Goal: Transaction & Acquisition: Purchase product/service

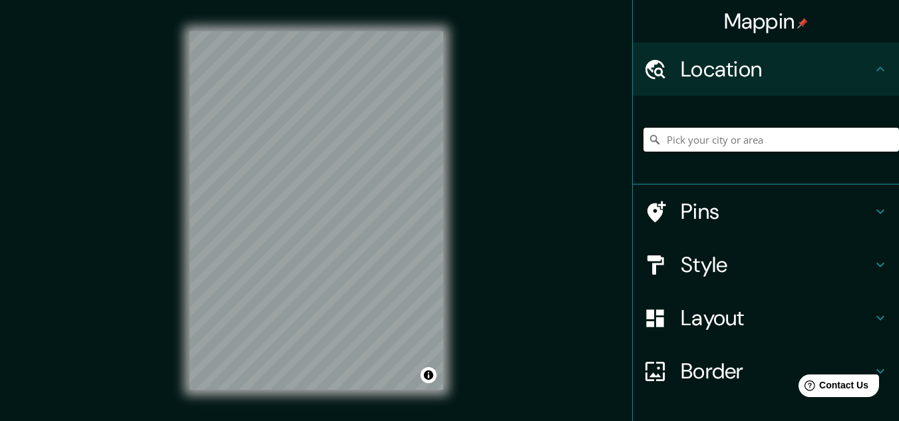
click at [775, 146] on input "Pick your city or area" at bounding box center [770, 140] width 255 height 24
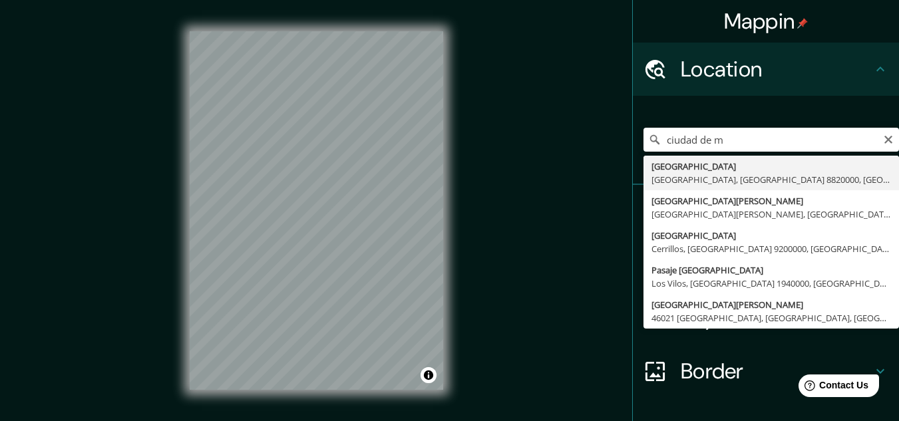
type input "[GEOGRAPHIC_DATA], [GEOGRAPHIC_DATA], [GEOGRAPHIC_DATA] 8820000, [GEOGRAPHIC_DA…"
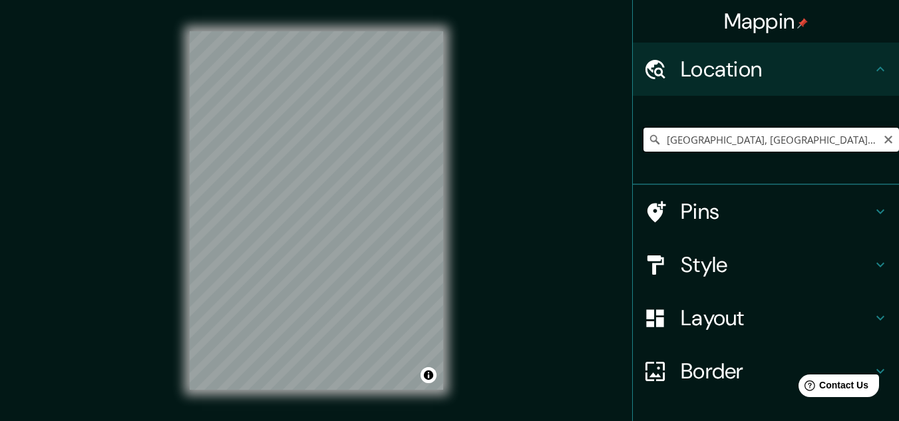
click at [732, 129] on input "[GEOGRAPHIC_DATA], [GEOGRAPHIC_DATA], [GEOGRAPHIC_DATA] 8820000, [GEOGRAPHIC_DA…" at bounding box center [770, 140] width 255 height 24
click at [883, 140] on icon "Clear" at bounding box center [888, 139] width 11 height 11
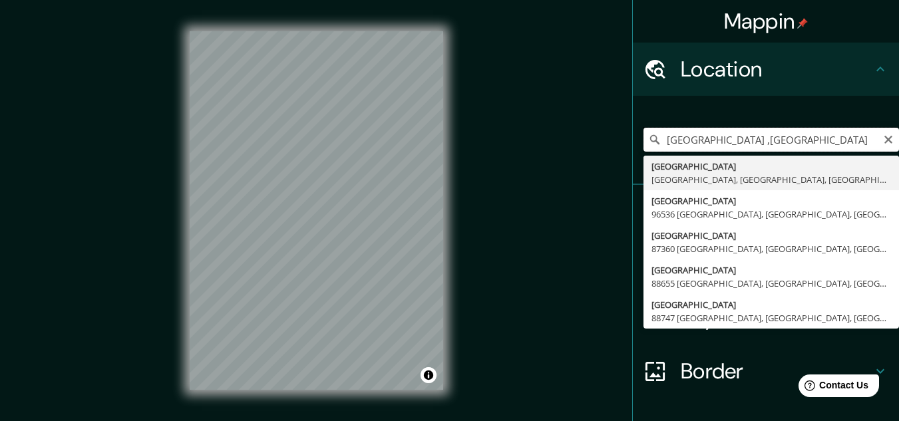
click at [805, 133] on input "[GEOGRAPHIC_DATA] ,[GEOGRAPHIC_DATA]" at bounding box center [770, 140] width 255 height 24
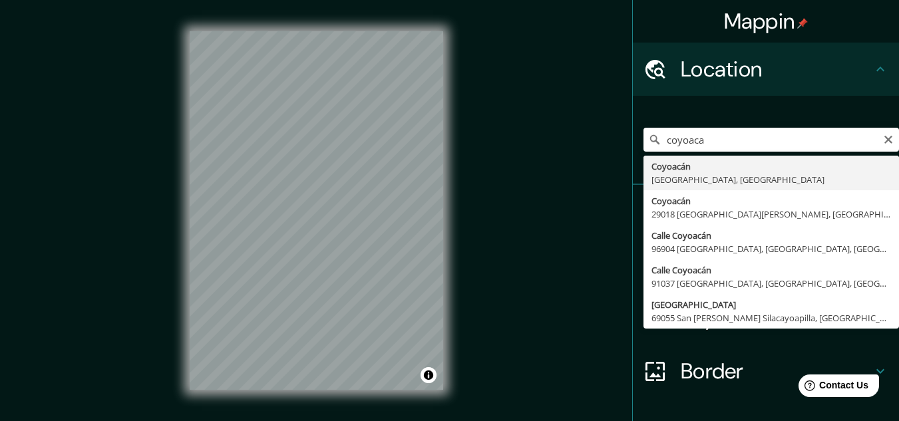
type input "[GEOGRAPHIC_DATA], [GEOGRAPHIC_DATA], [GEOGRAPHIC_DATA]"
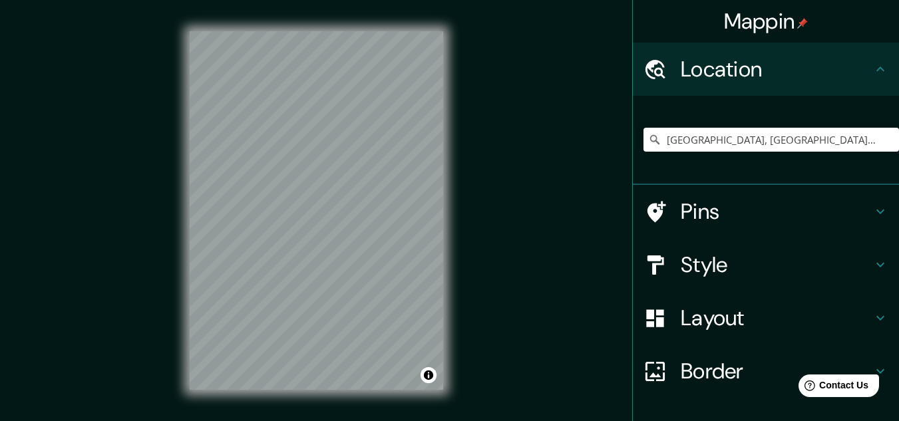
click at [872, 63] on icon at bounding box center [880, 69] width 16 height 16
click at [681, 266] on h4 "Style" at bounding box center [777, 264] width 192 height 27
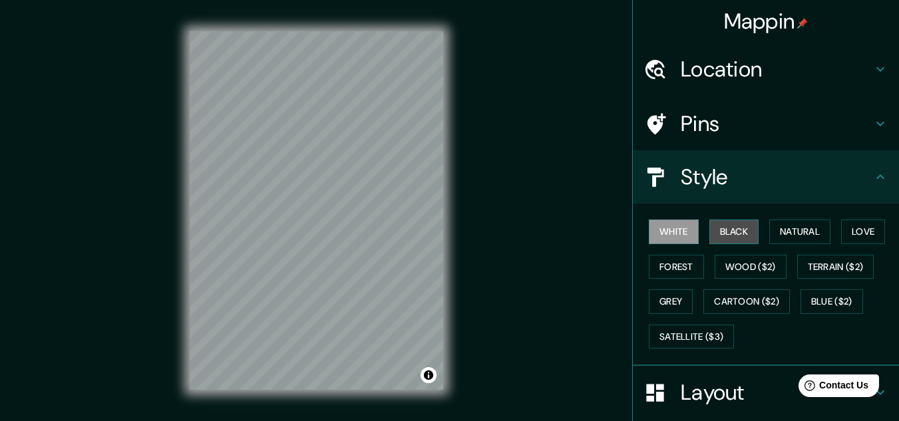
click at [741, 238] on button "Black" at bounding box center [734, 232] width 50 height 25
click at [670, 230] on button "White" at bounding box center [674, 232] width 50 height 25
click at [697, 398] on h4 "Layout" at bounding box center [777, 392] width 192 height 27
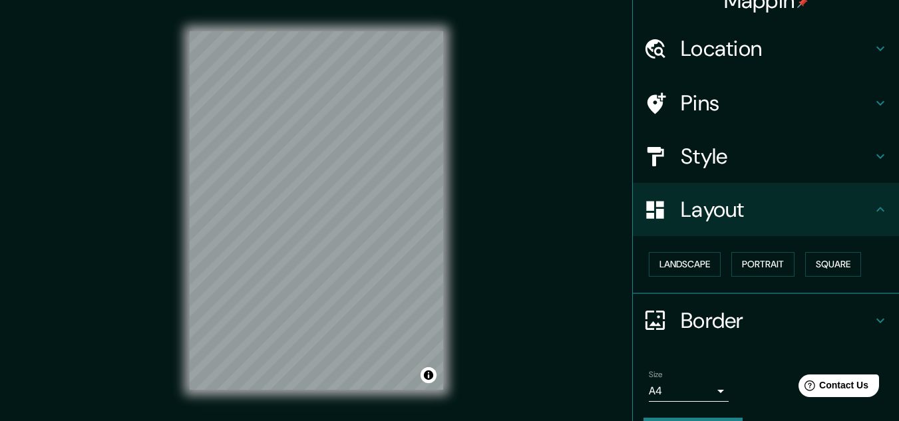
scroll to position [57, 0]
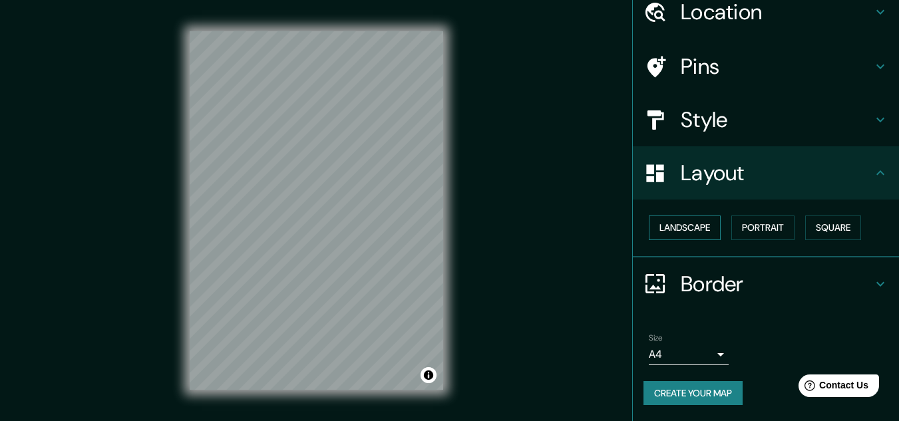
click at [685, 221] on button "Landscape" at bounding box center [685, 228] width 72 height 25
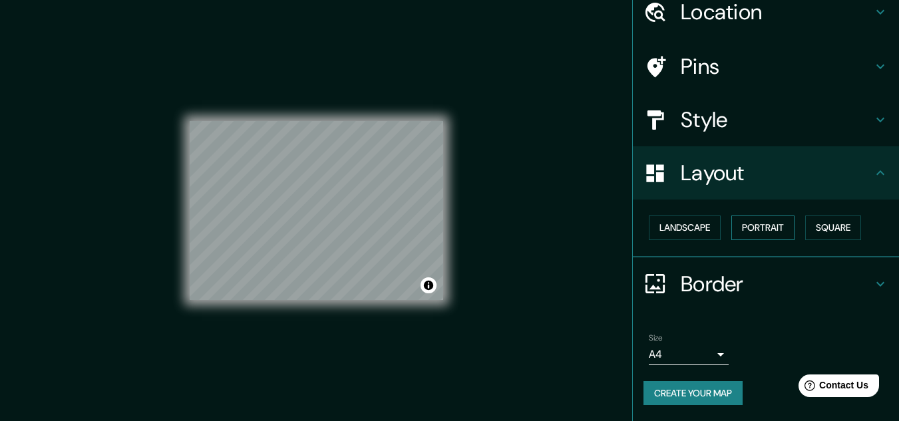
click at [772, 228] on button "Portrait" at bounding box center [762, 228] width 63 height 25
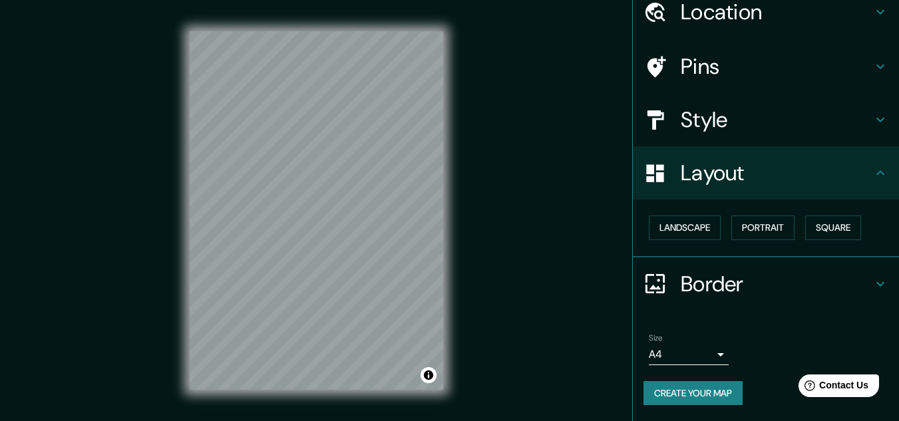
click at [695, 342] on div "Size A4 single" at bounding box center [689, 349] width 80 height 32
click at [692, 363] on body "Mappin Location [GEOGRAPHIC_DATA], [GEOGRAPHIC_DATA], [GEOGRAPHIC_DATA] Pins St…" at bounding box center [449, 210] width 899 height 421
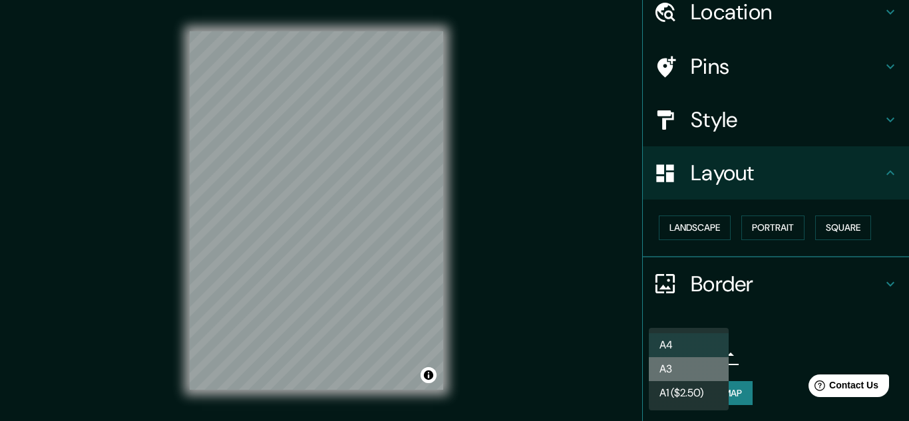
click at [688, 367] on li "A3" at bounding box center [689, 369] width 80 height 24
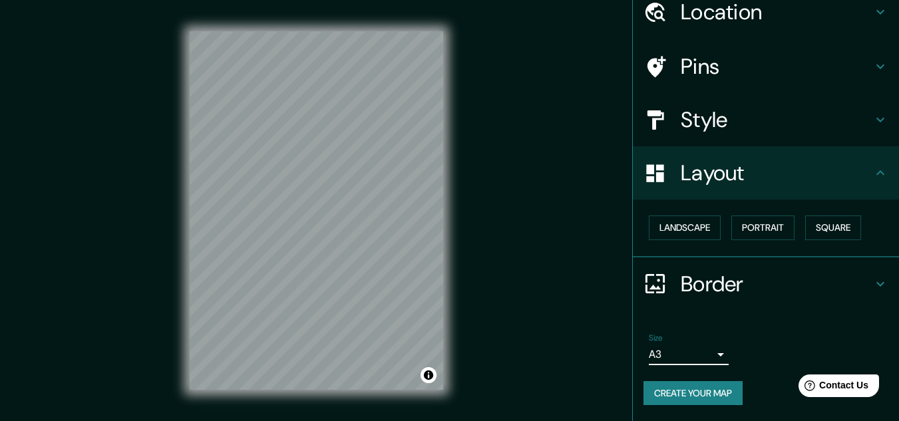
click at [733, 124] on h4 "Style" at bounding box center [777, 119] width 192 height 27
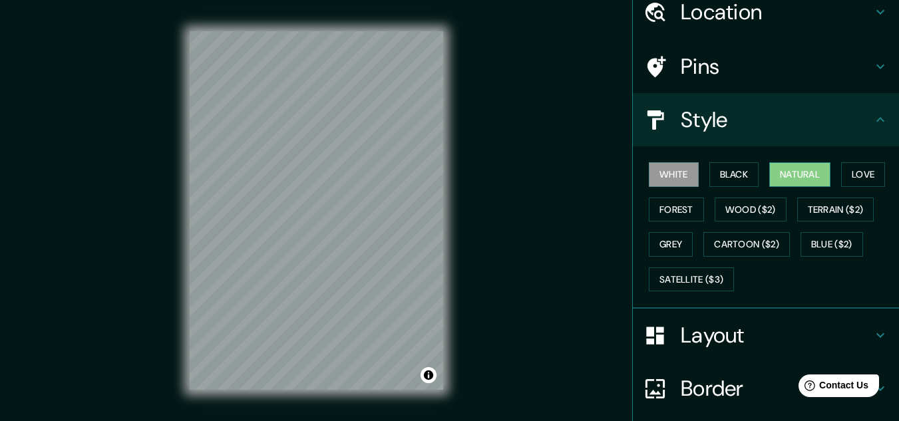
click at [788, 183] on button "Natural" at bounding box center [799, 174] width 61 height 25
click at [677, 180] on button "White" at bounding box center [674, 174] width 50 height 25
click at [871, 209] on div "White Black Natural Love Forest Wood ($2) Terrain ($2) Grey Cartoon ($2) Blue (…" at bounding box center [770, 227] width 255 height 140
click at [854, 211] on button "Terrain ($2)" at bounding box center [835, 210] width 77 height 25
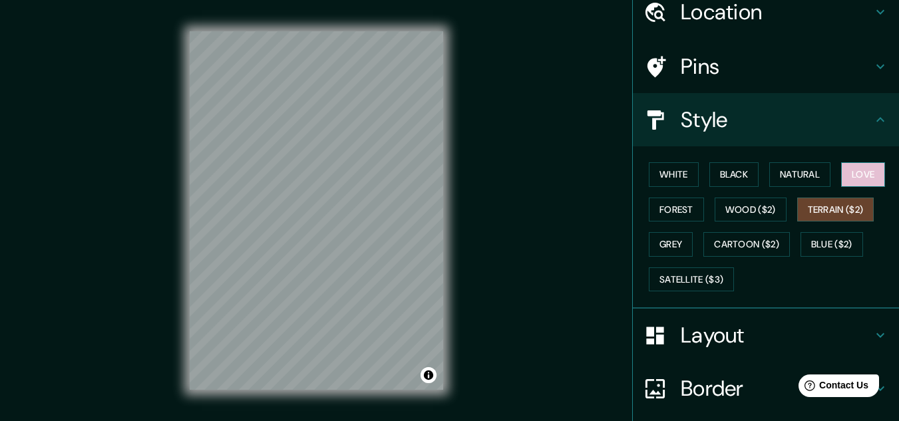
click at [856, 171] on button "Love" at bounding box center [863, 174] width 44 height 25
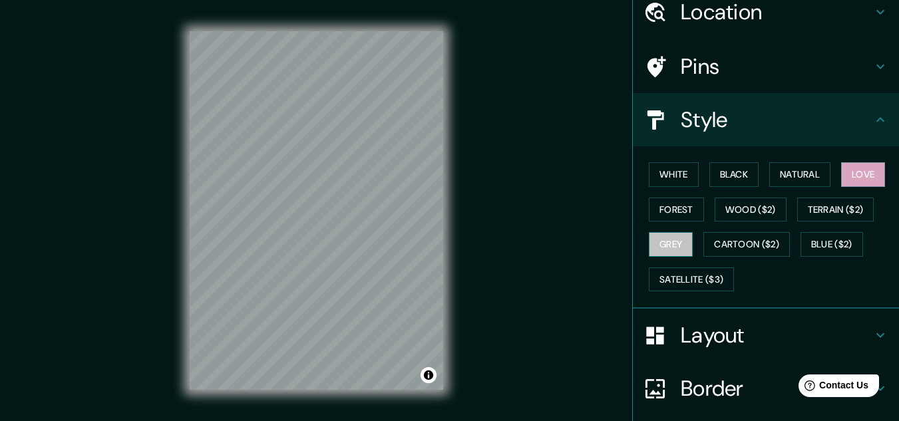
click at [675, 247] on button "Grey" at bounding box center [671, 244] width 44 height 25
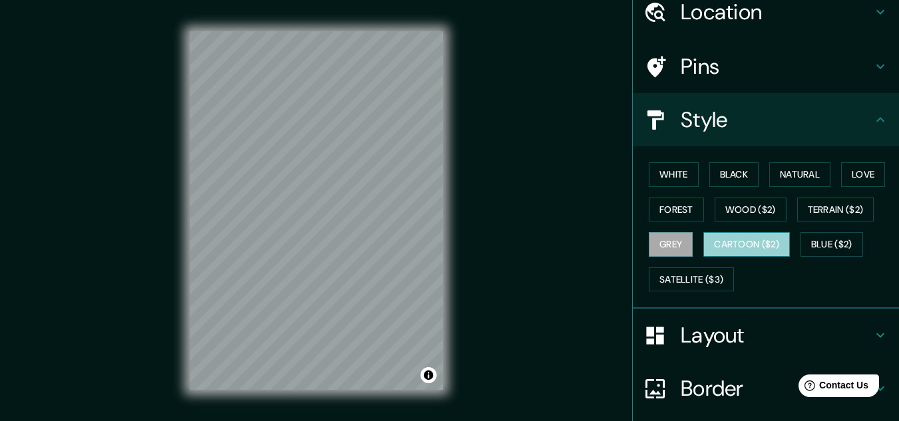
click at [731, 246] on button "Cartoon ($2)" at bounding box center [746, 244] width 86 height 25
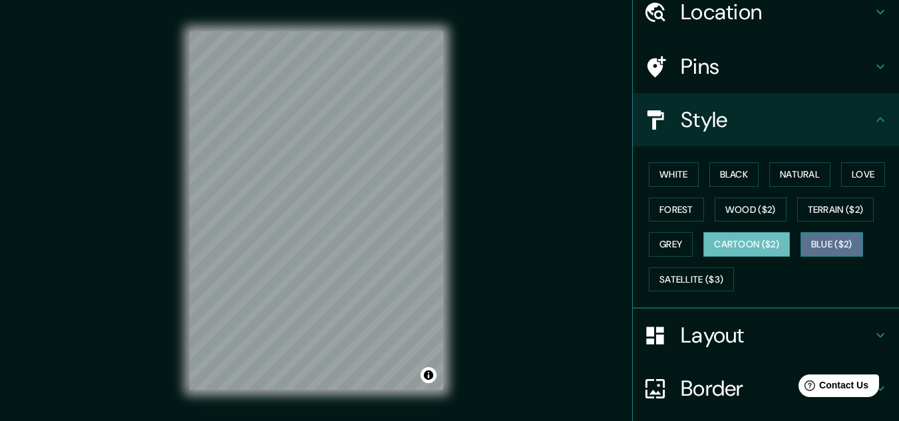
click at [848, 248] on button "Blue ($2)" at bounding box center [831, 244] width 63 height 25
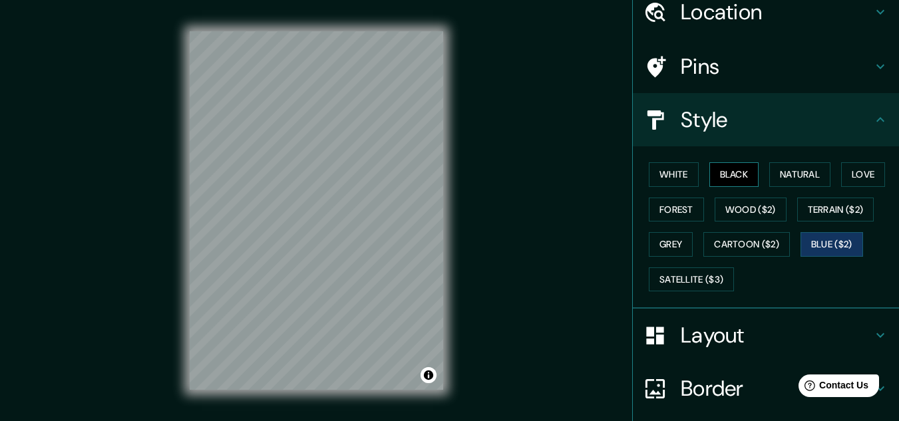
click at [735, 177] on button "Black" at bounding box center [734, 174] width 50 height 25
click at [772, 166] on button "Natural" at bounding box center [799, 174] width 61 height 25
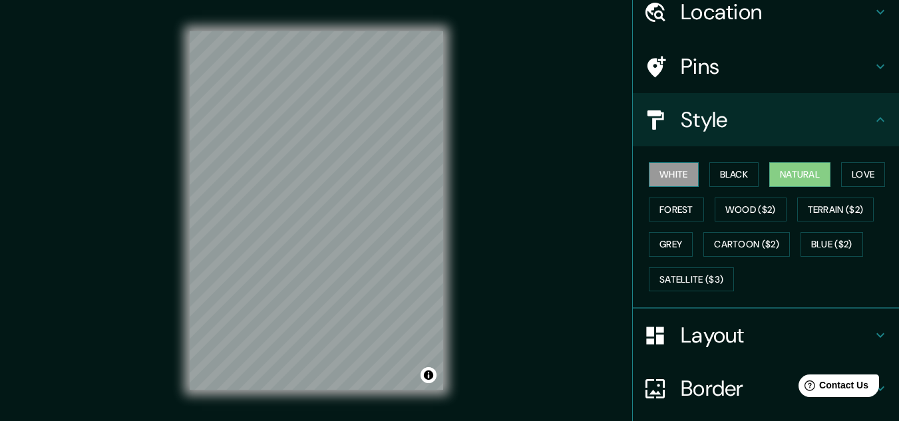
click at [653, 178] on button "White" at bounding box center [674, 174] width 50 height 25
click at [780, 175] on button "Natural" at bounding box center [799, 174] width 61 height 25
click at [651, 164] on button "White" at bounding box center [674, 174] width 50 height 25
click at [849, 176] on button "Love" at bounding box center [863, 174] width 44 height 25
click at [786, 166] on button "Natural" at bounding box center [799, 174] width 61 height 25
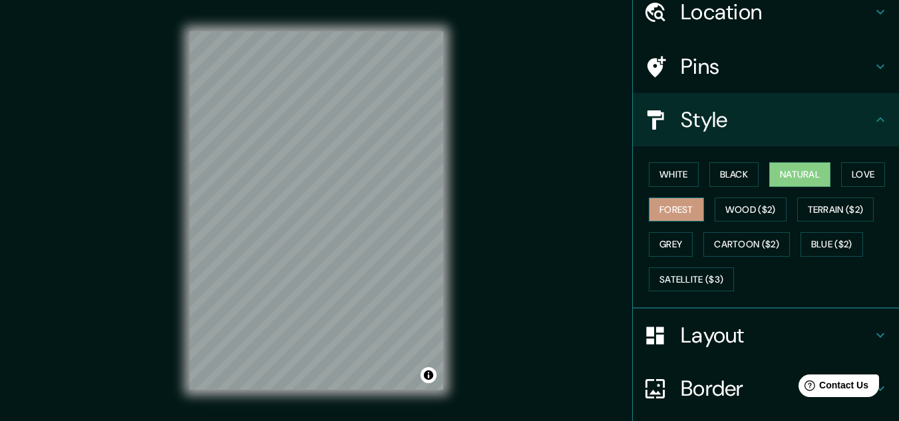
click at [681, 216] on button "Forest" at bounding box center [676, 210] width 55 height 25
click at [726, 206] on button "Wood ($2)" at bounding box center [751, 210] width 72 height 25
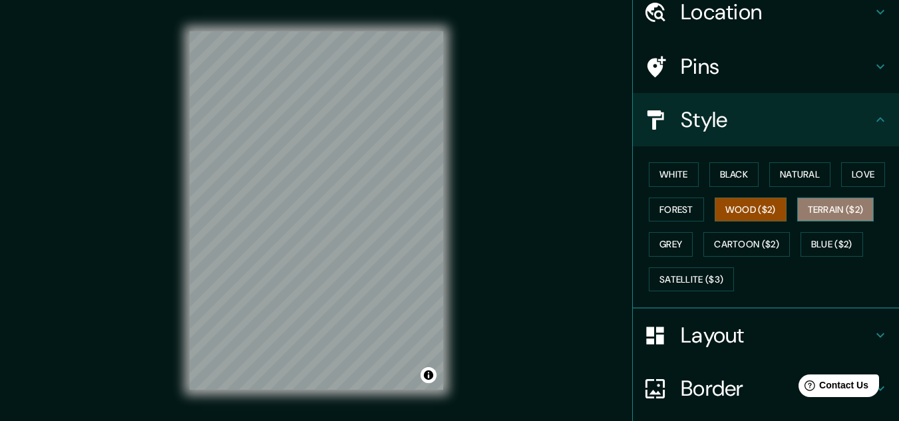
click at [815, 211] on button "Terrain ($2)" at bounding box center [835, 210] width 77 height 25
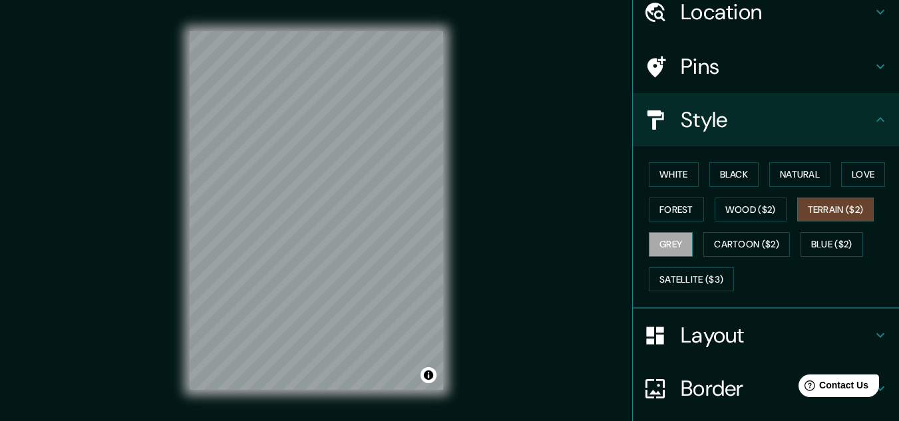
click at [672, 239] on button "Grey" at bounding box center [671, 244] width 44 height 25
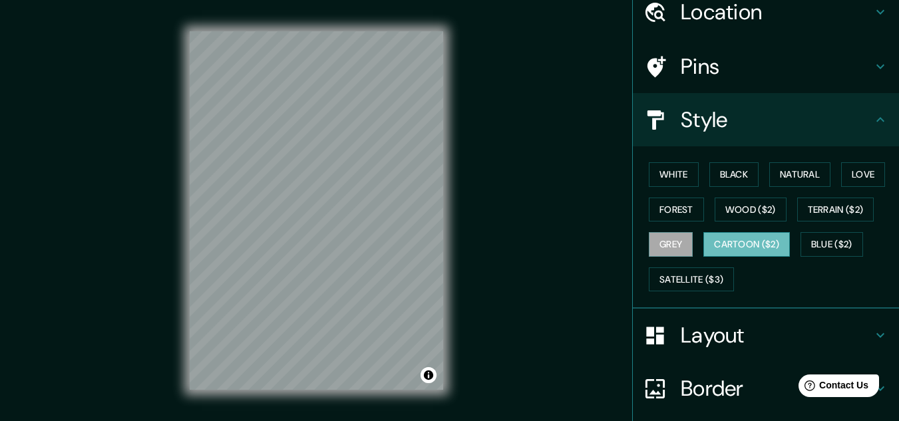
click at [745, 240] on button "Cartoon ($2)" at bounding box center [746, 244] width 86 height 25
click at [844, 250] on button "Blue ($2)" at bounding box center [831, 244] width 63 height 25
click at [746, 245] on button "Cartoon ($2)" at bounding box center [746, 244] width 86 height 25
click at [707, 277] on button "Satellite ($3)" at bounding box center [691, 279] width 85 height 25
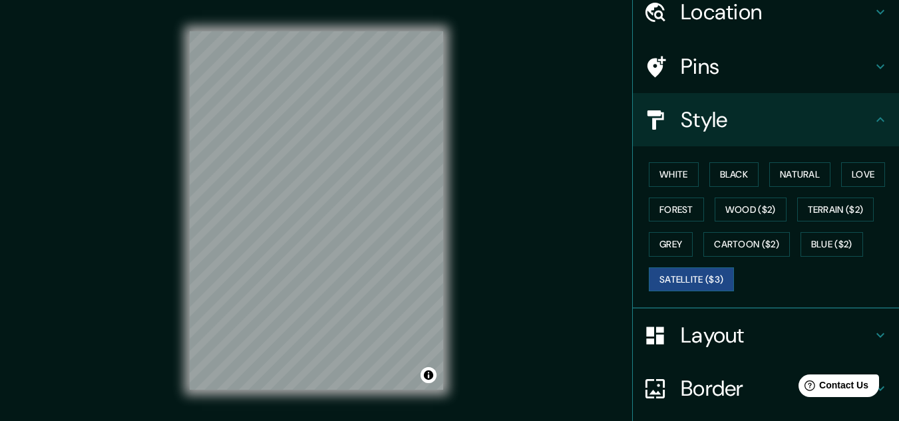
click at [669, 196] on div "White Black Natural Love Forest Wood ($2) Terrain ($2) Grey Cartoon ($2) Blue (…" at bounding box center [770, 227] width 255 height 140
click at [674, 182] on button "White" at bounding box center [674, 174] width 50 height 25
